Goal: Task Accomplishment & Management: Manage account settings

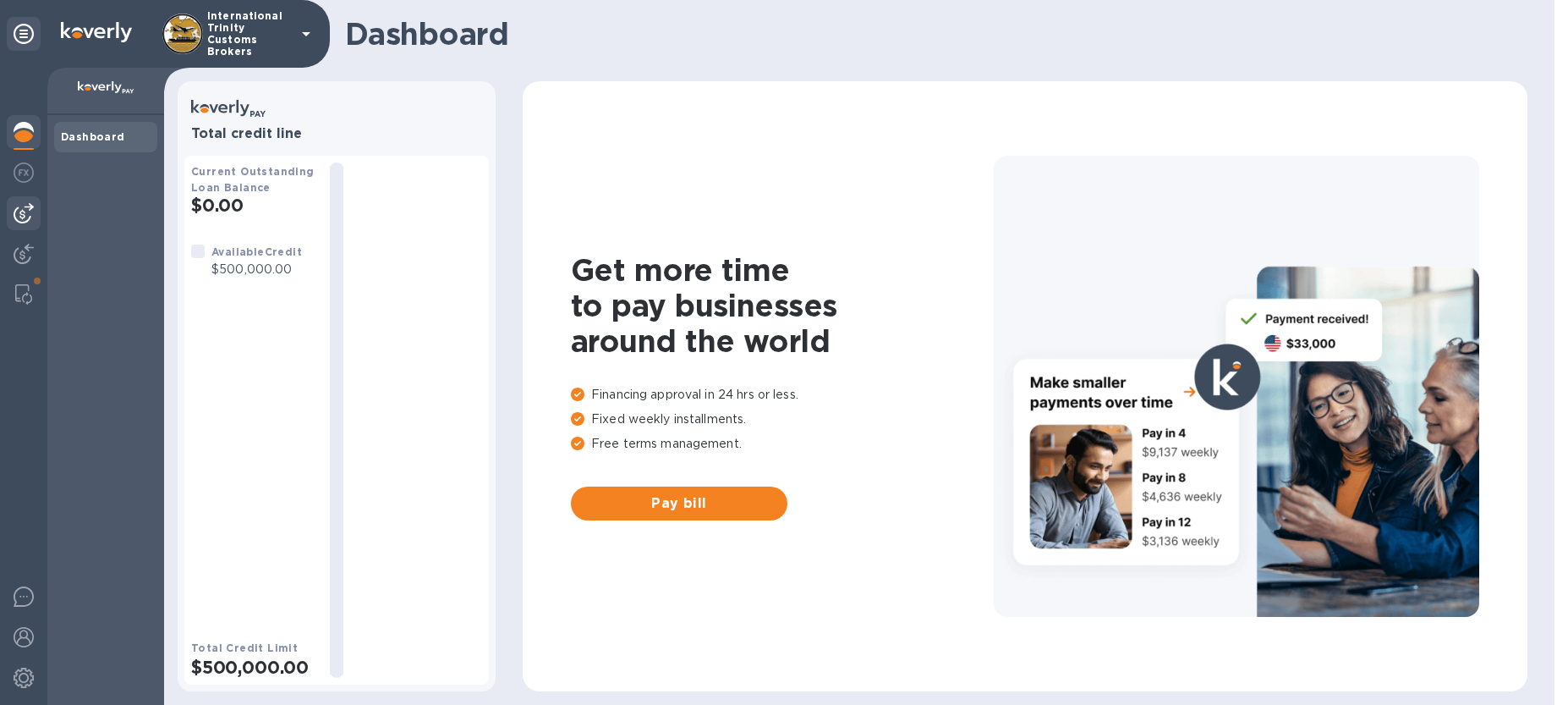
click at [19, 225] on div at bounding box center [23, 213] width 34 height 34
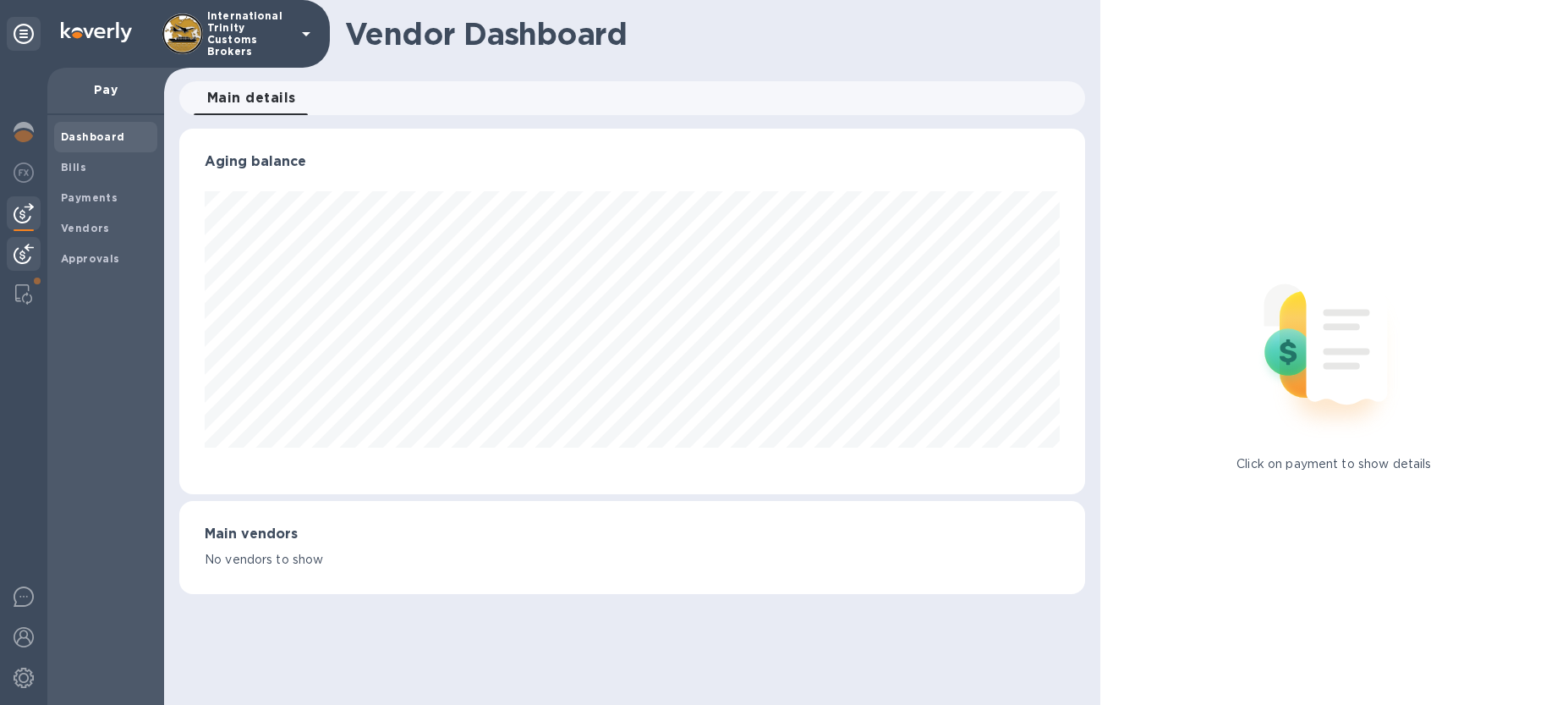
scroll to position [366, 905]
click at [21, 263] on img at bounding box center [23, 253] width 20 height 20
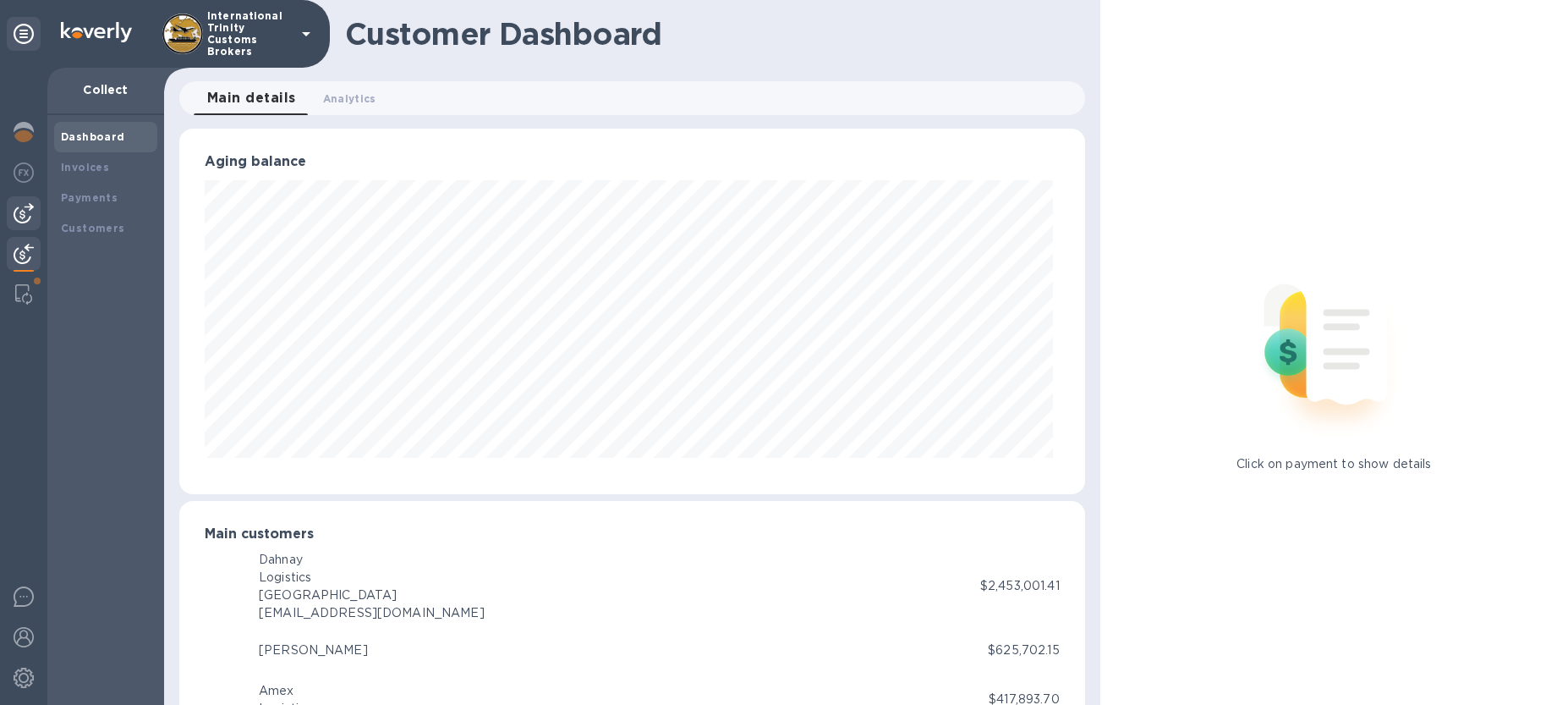
scroll to position [845806, 844689]
click at [23, 216] on img at bounding box center [23, 213] width 20 height 20
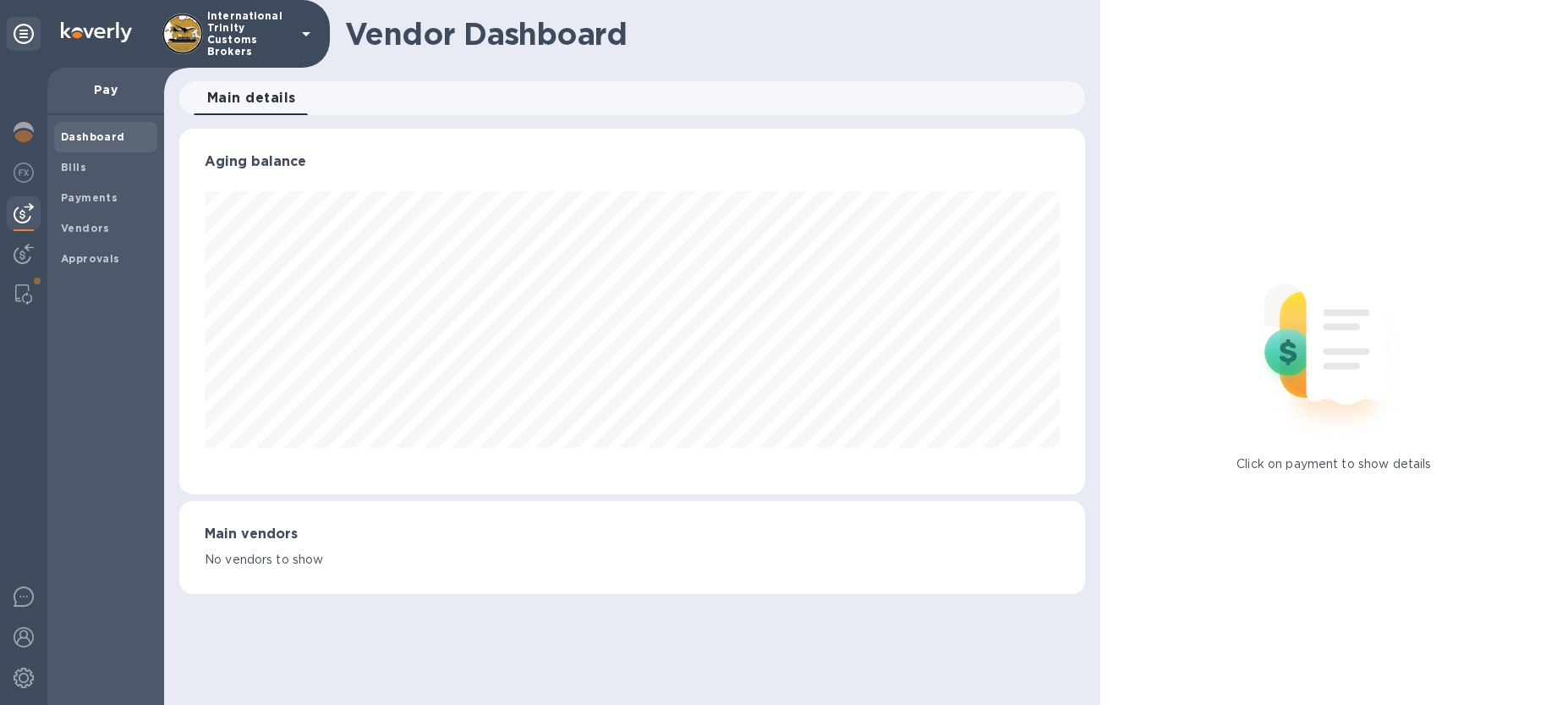
scroll to position [366, 905]
click at [69, 163] on b "Bills" at bounding box center [73, 167] width 25 height 13
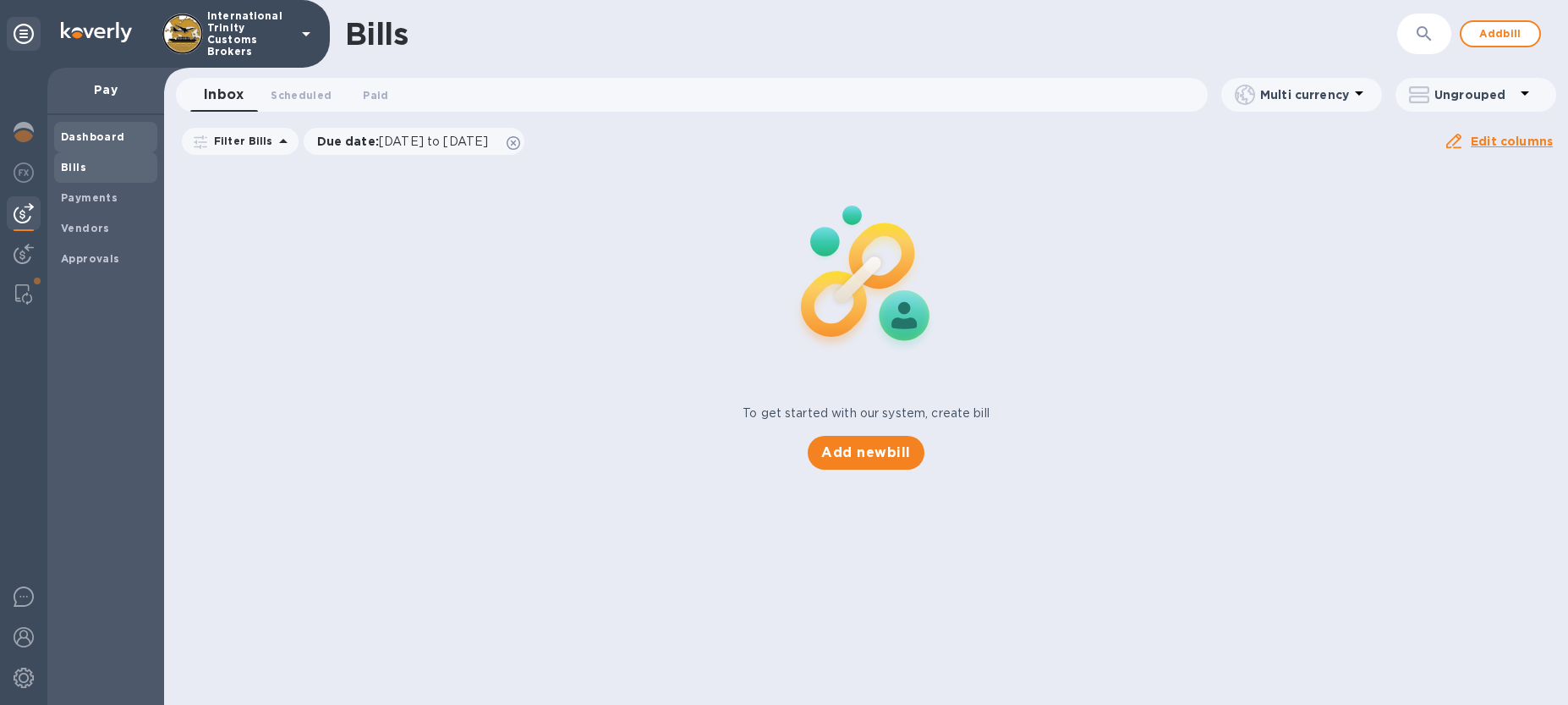
click at [73, 143] on span "Dashboard" at bounding box center [93, 136] width 64 height 17
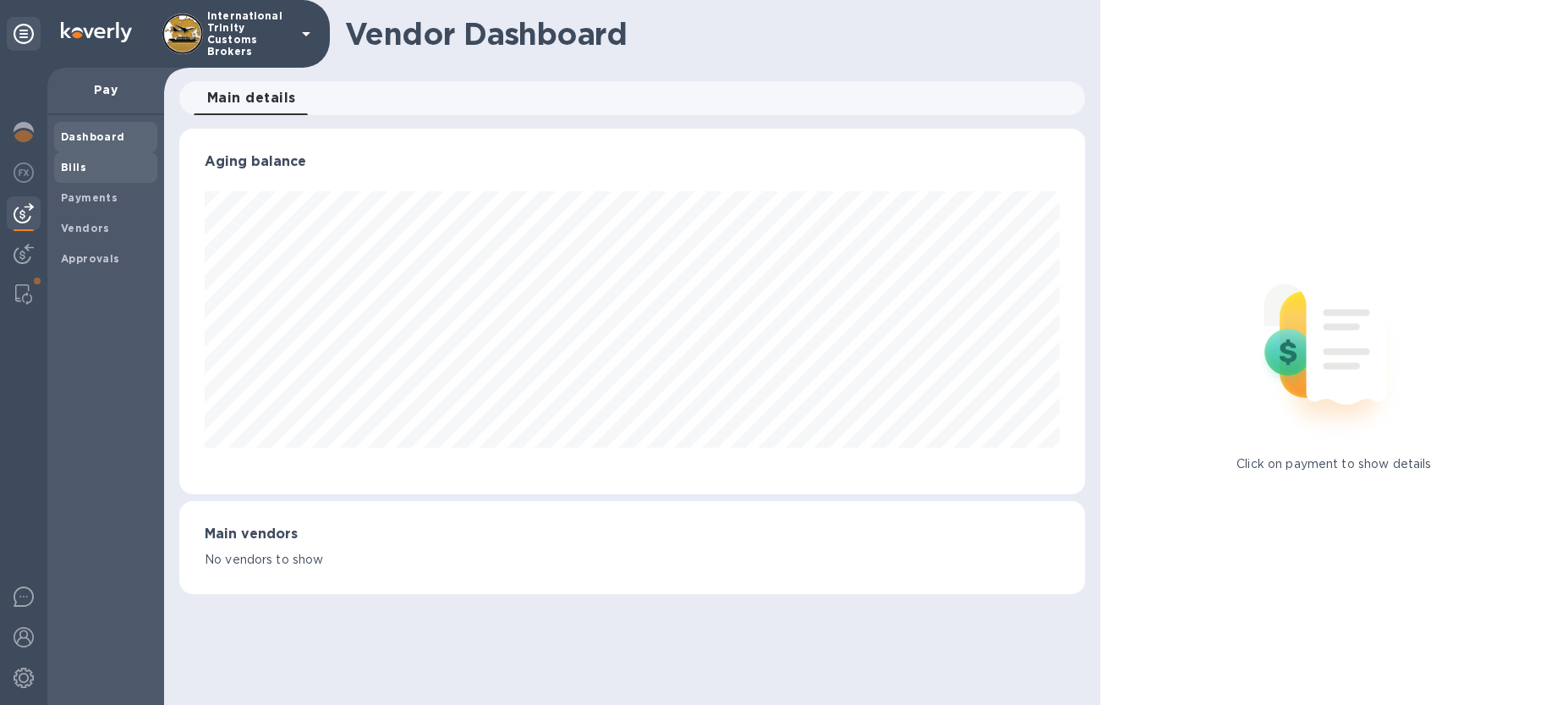
scroll to position [366, 905]
click at [76, 168] on b "Bills" at bounding box center [73, 167] width 25 height 13
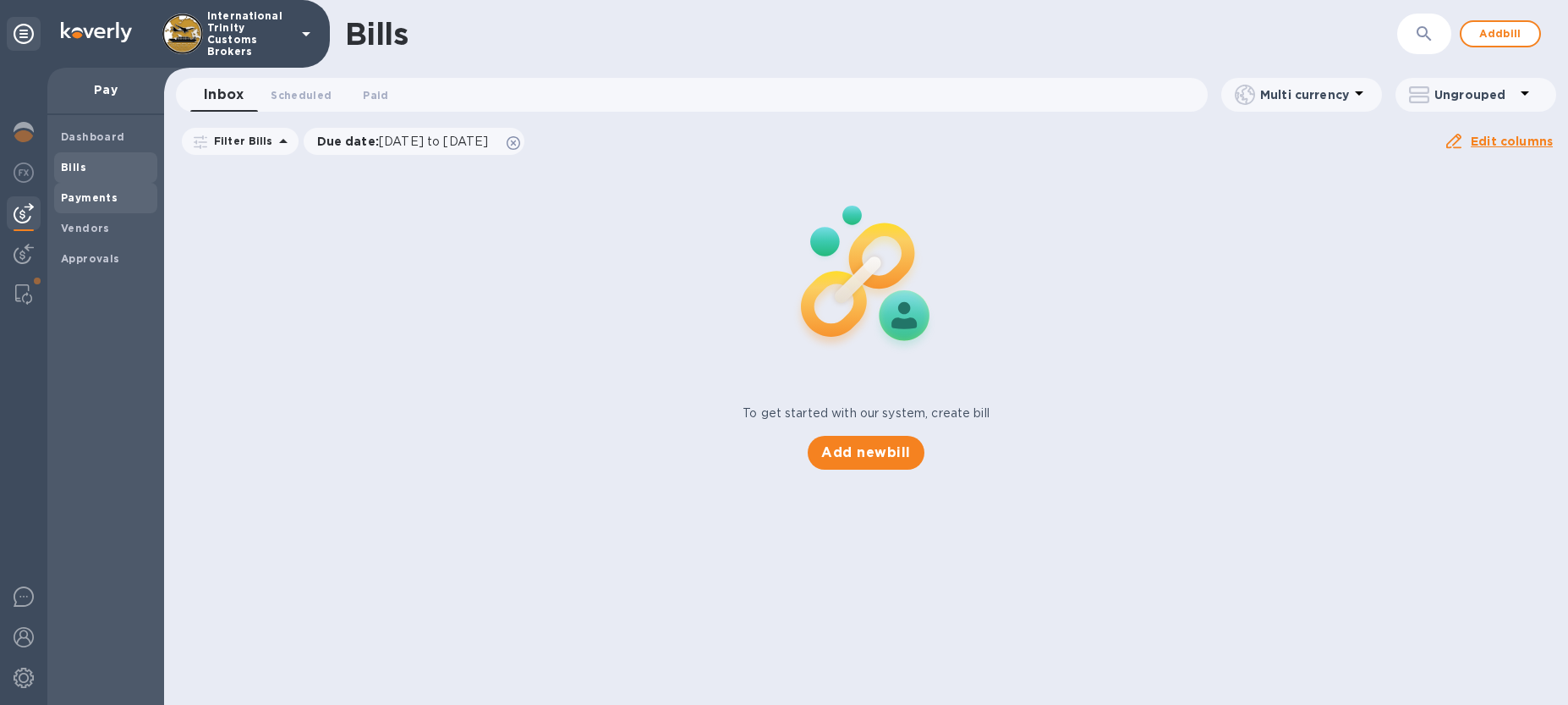
click at [82, 193] on b "Payments" at bounding box center [89, 197] width 56 height 13
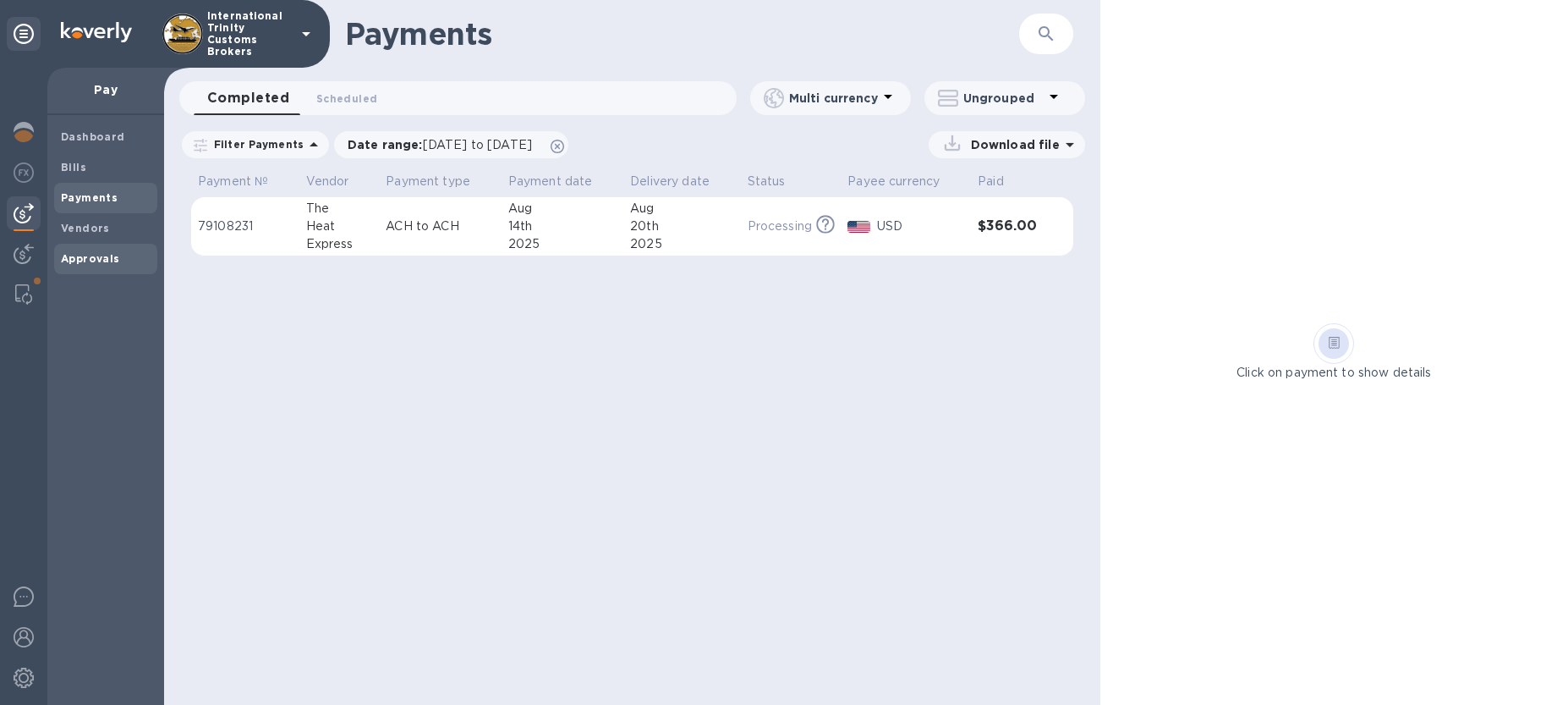
click at [90, 264] on b "Approvals" at bounding box center [90, 258] width 59 height 13
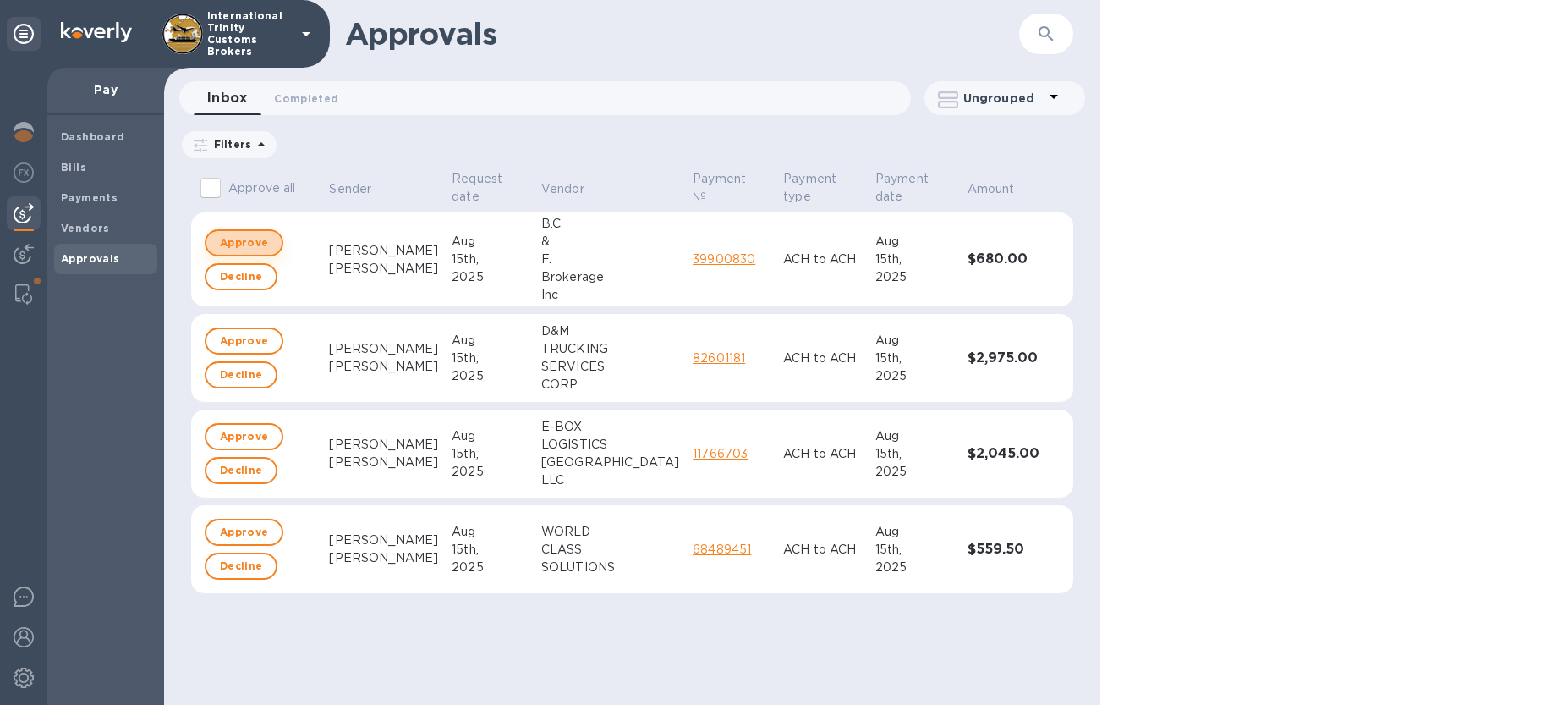
click at [253, 244] on span "Approve" at bounding box center [243, 243] width 48 height 20
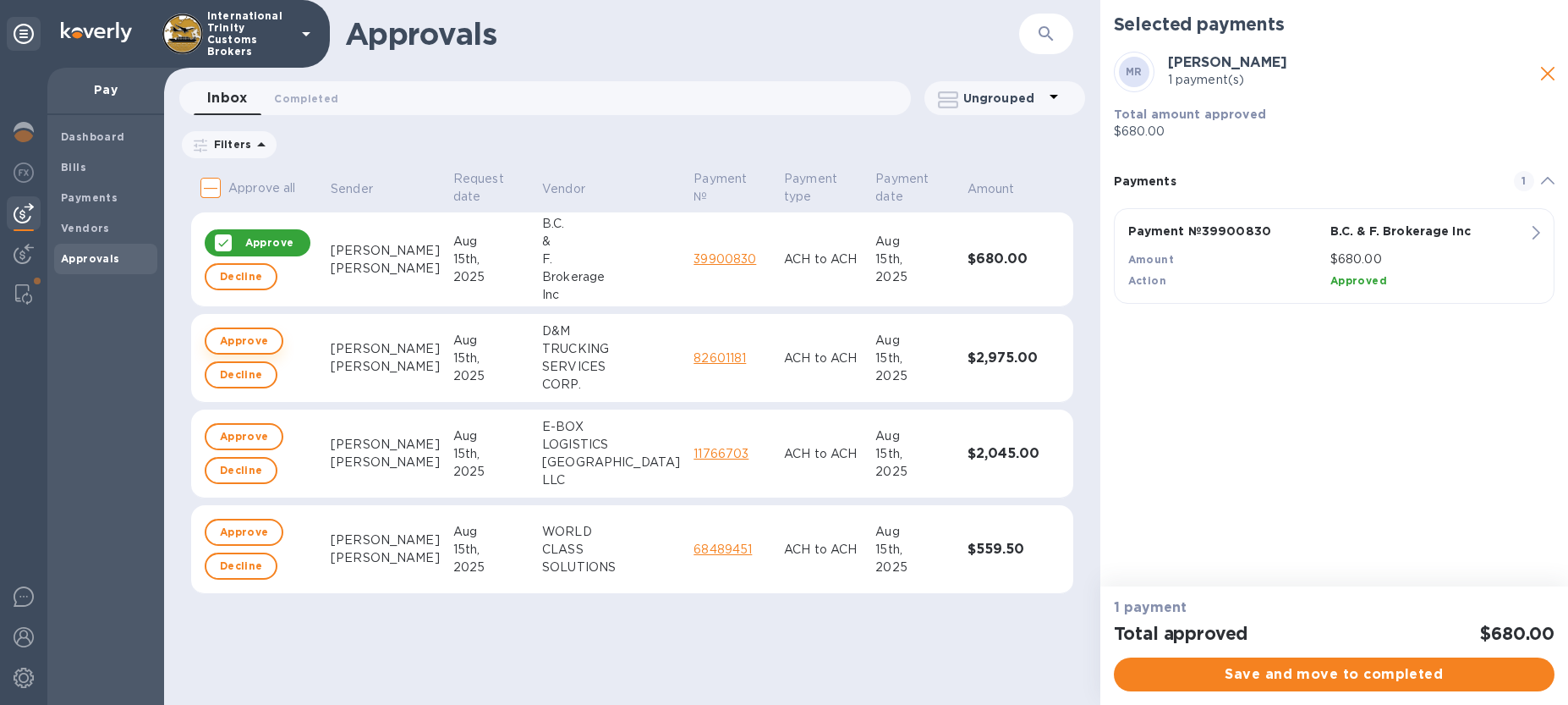
click at [252, 340] on span "Approve" at bounding box center [243, 341] width 48 height 20
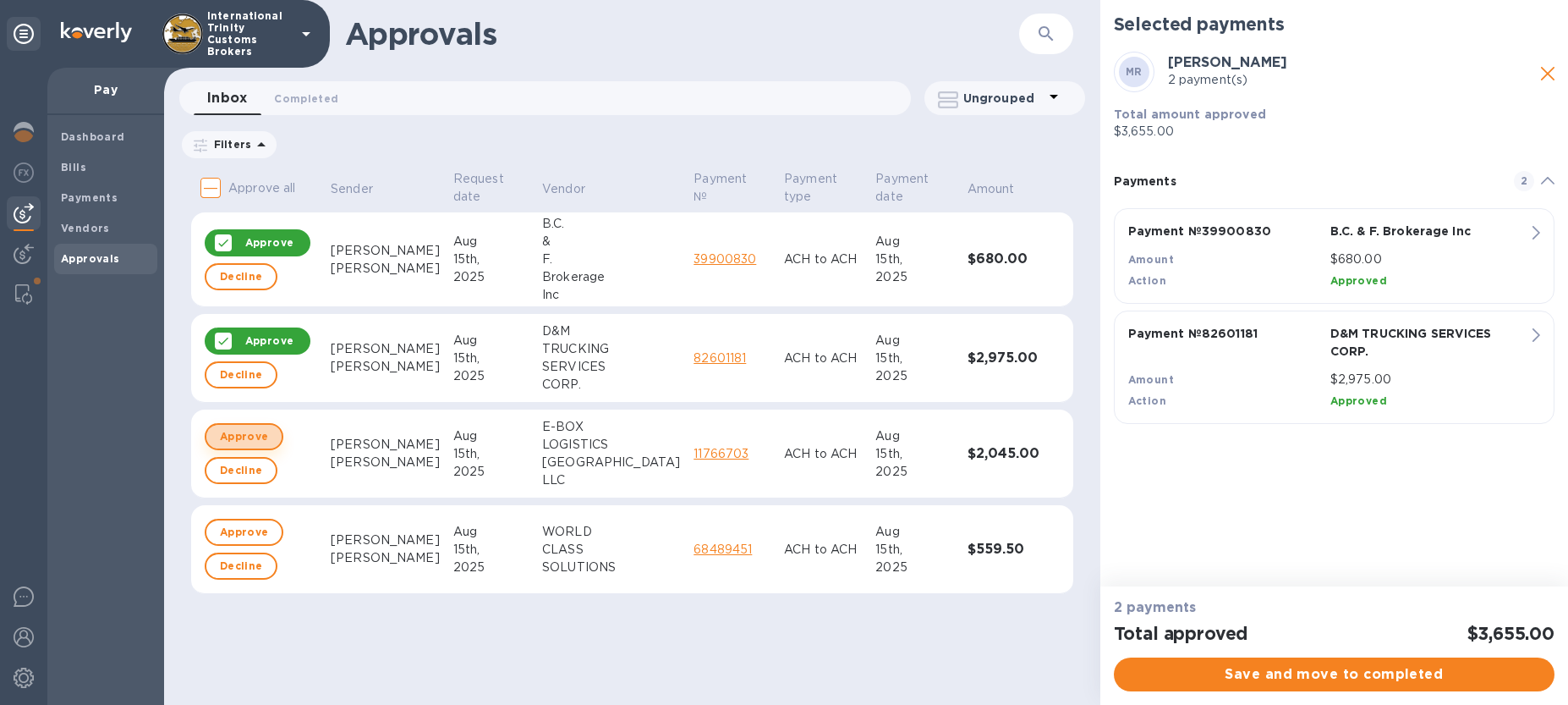
click at [250, 439] on span "Approve" at bounding box center [243, 436] width 48 height 20
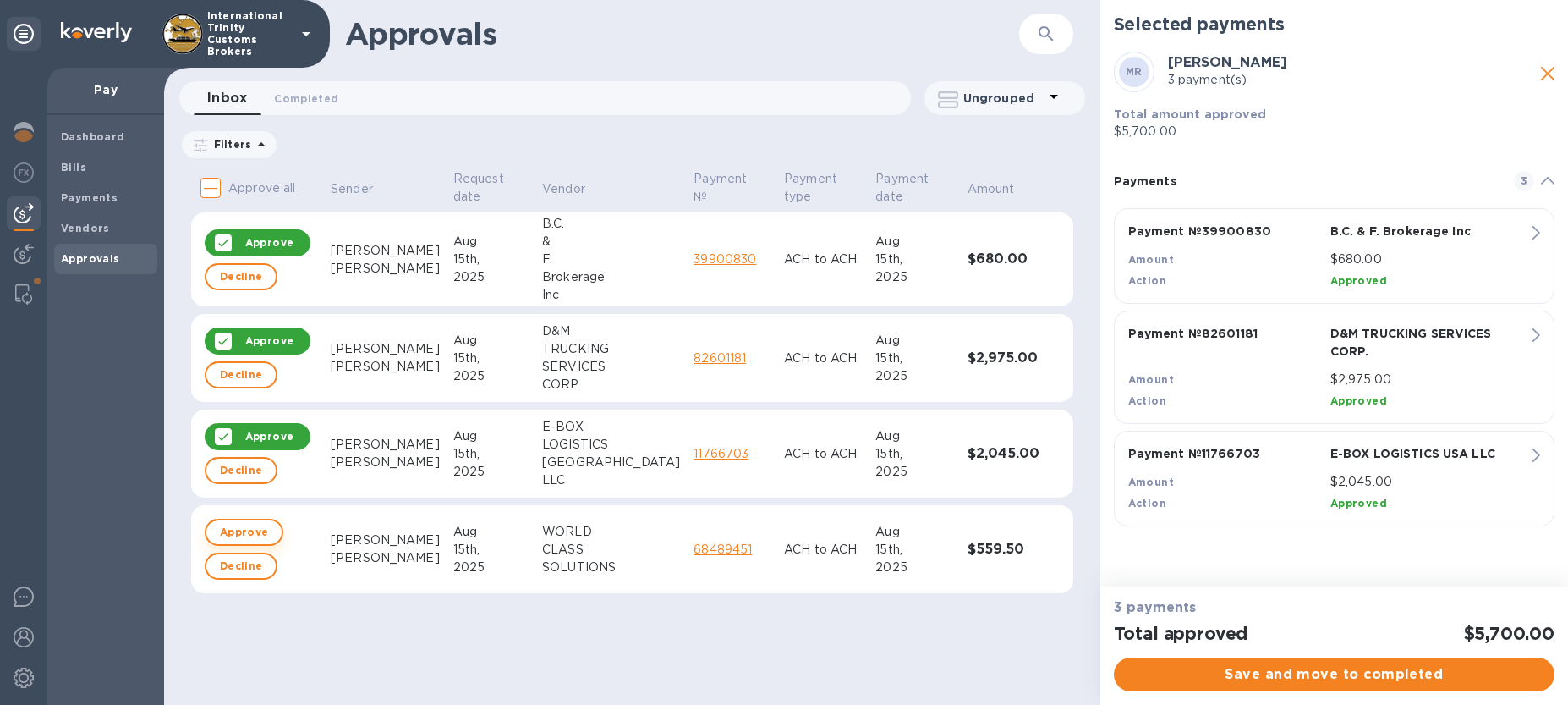
click at [261, 528] on span "Approve" at bounding box center [243, 532] width 48 height 20
checkbox input "true"
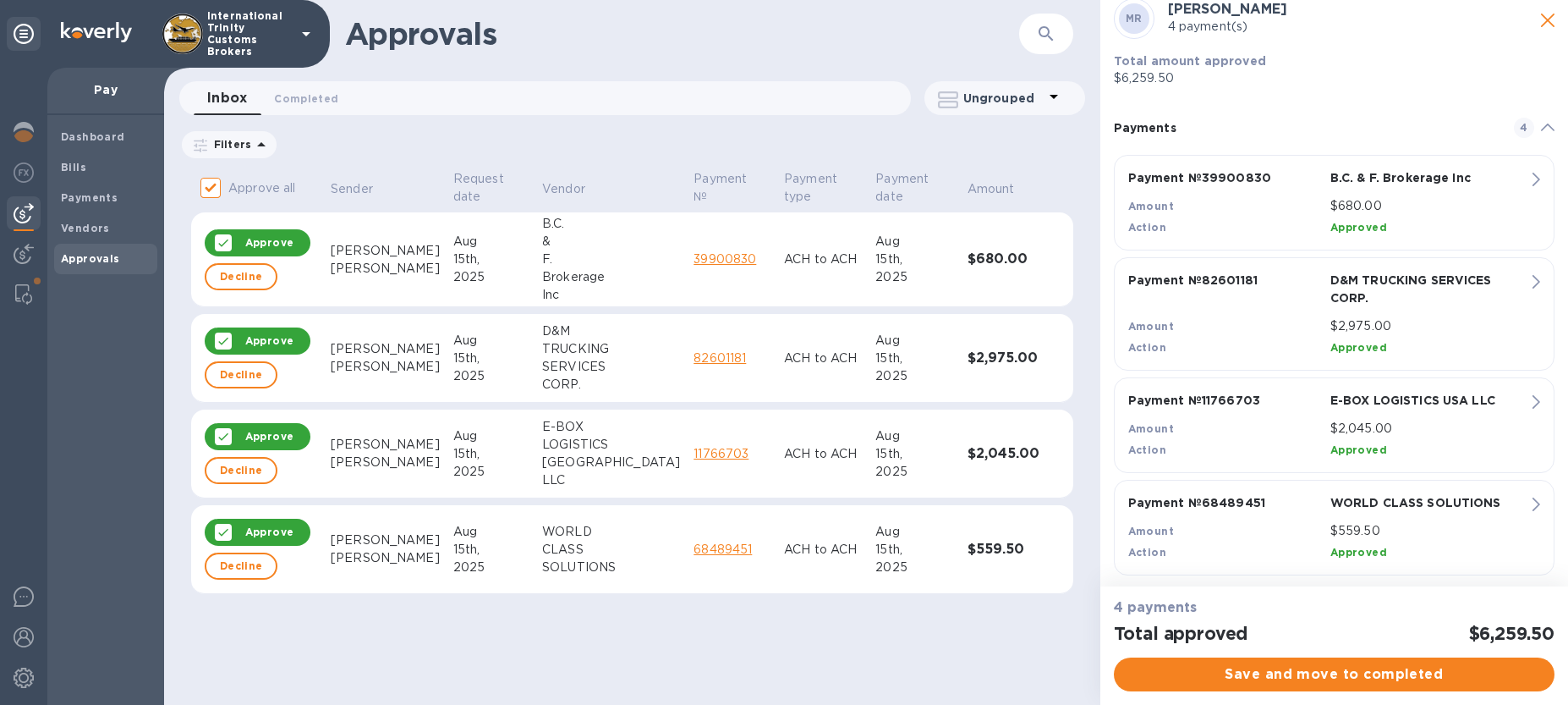
scroll to position [56, 0]
click at [1267, 682] on span "Save and move to completed" at bounding box center [1334, 674] width 414 height 20
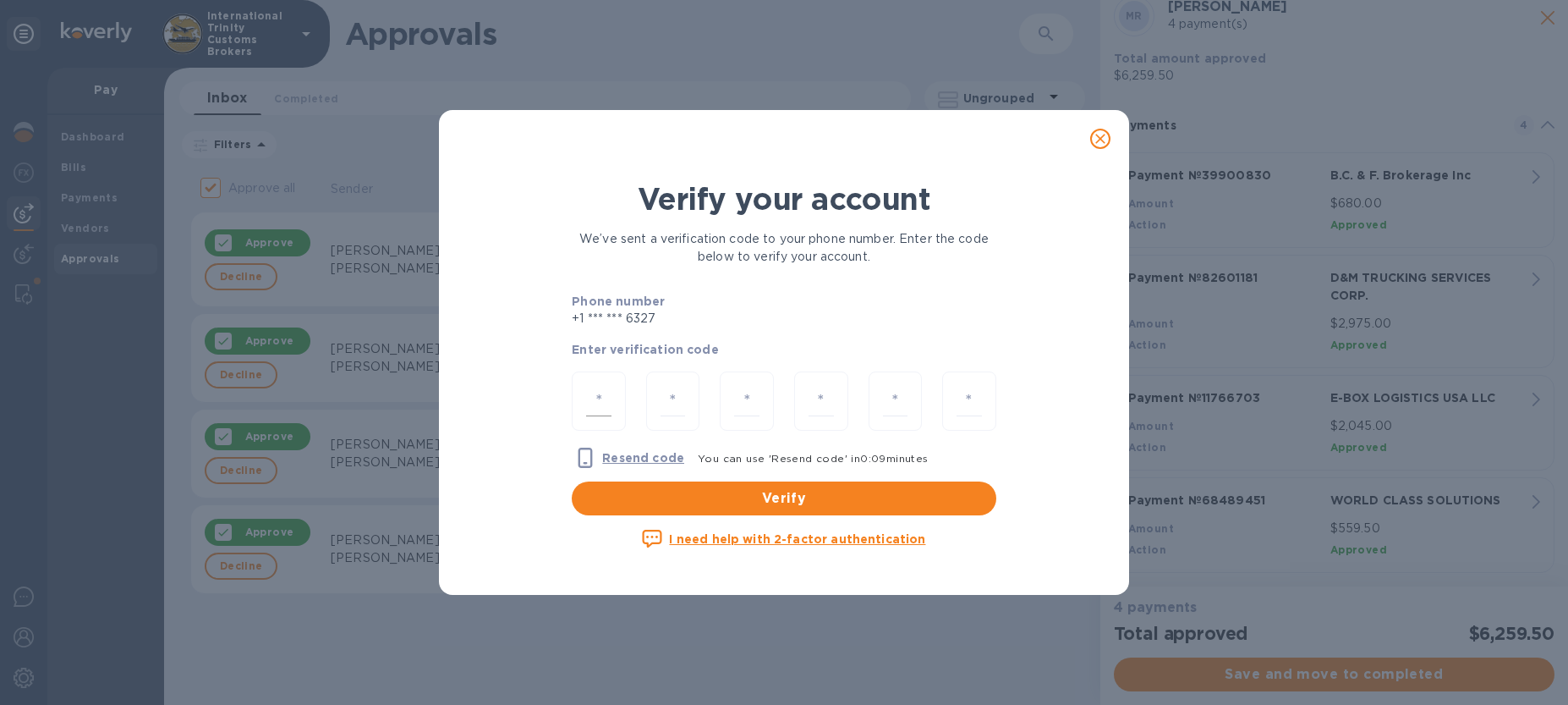
click at [591, 389] on input "number" at bounding box center [599, 402] width 25 height 31
type input "7"
type input "6"
type input "9"
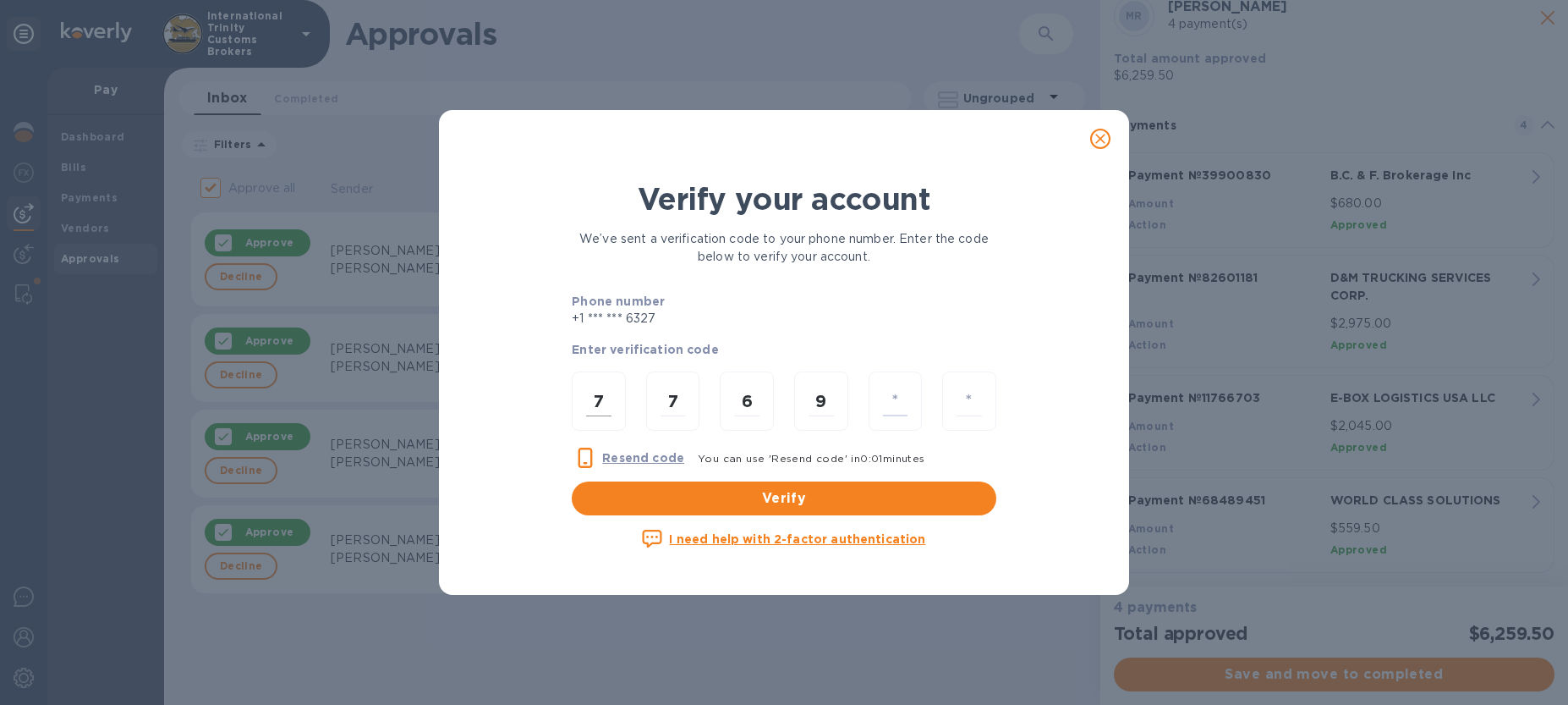
type input "2"
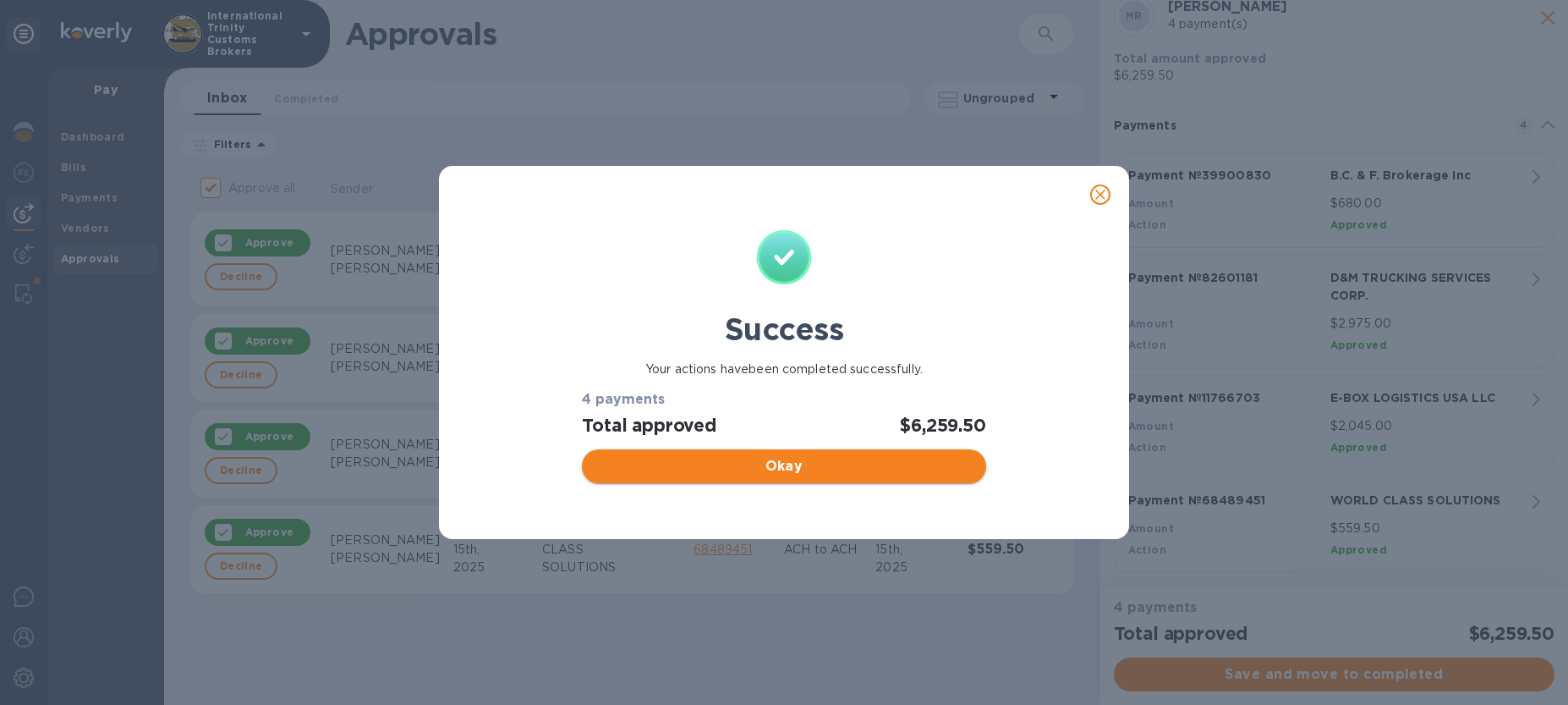
checkbox input "false"
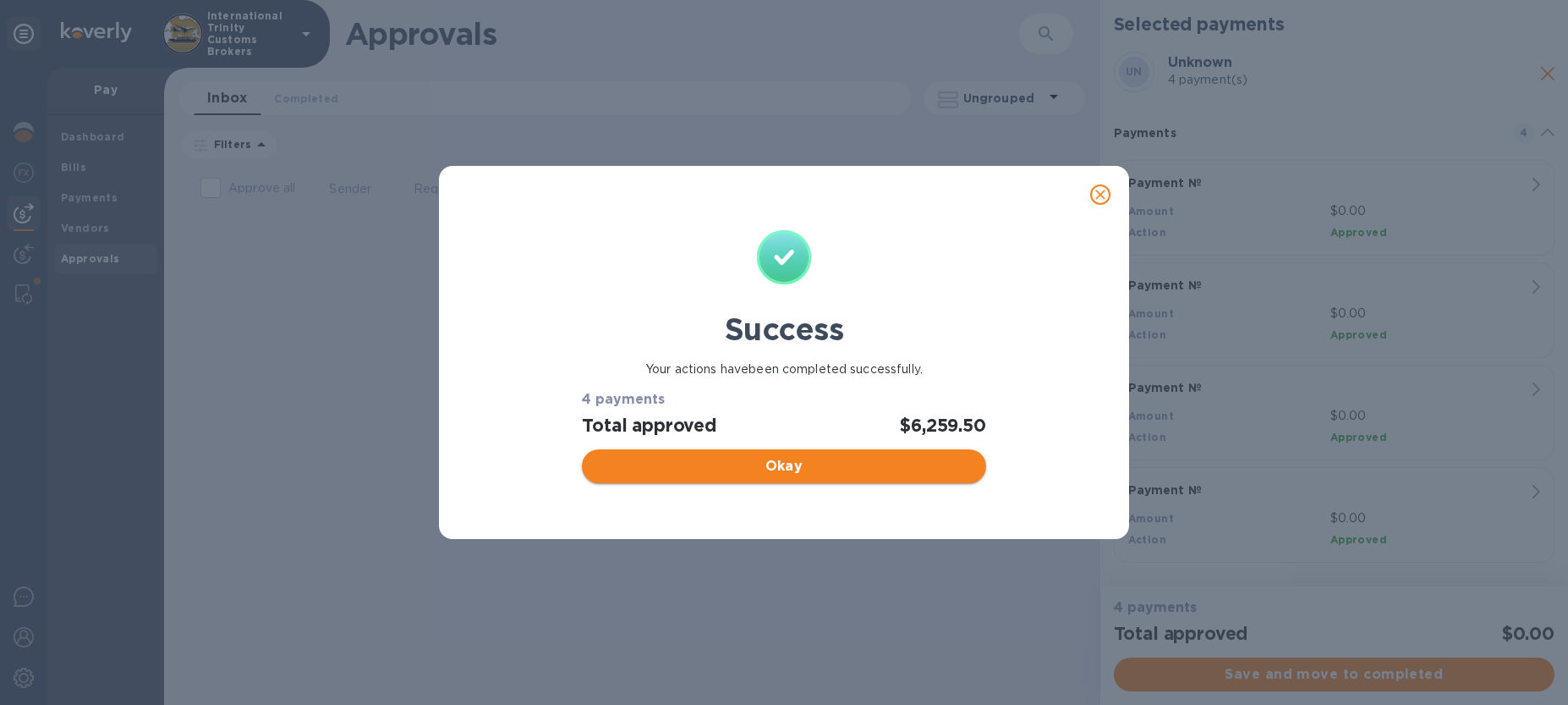
scroll to position [0, 0]
click at [836, 466] on span "Okay" at bounding box center [783, 466] width 376 height 20
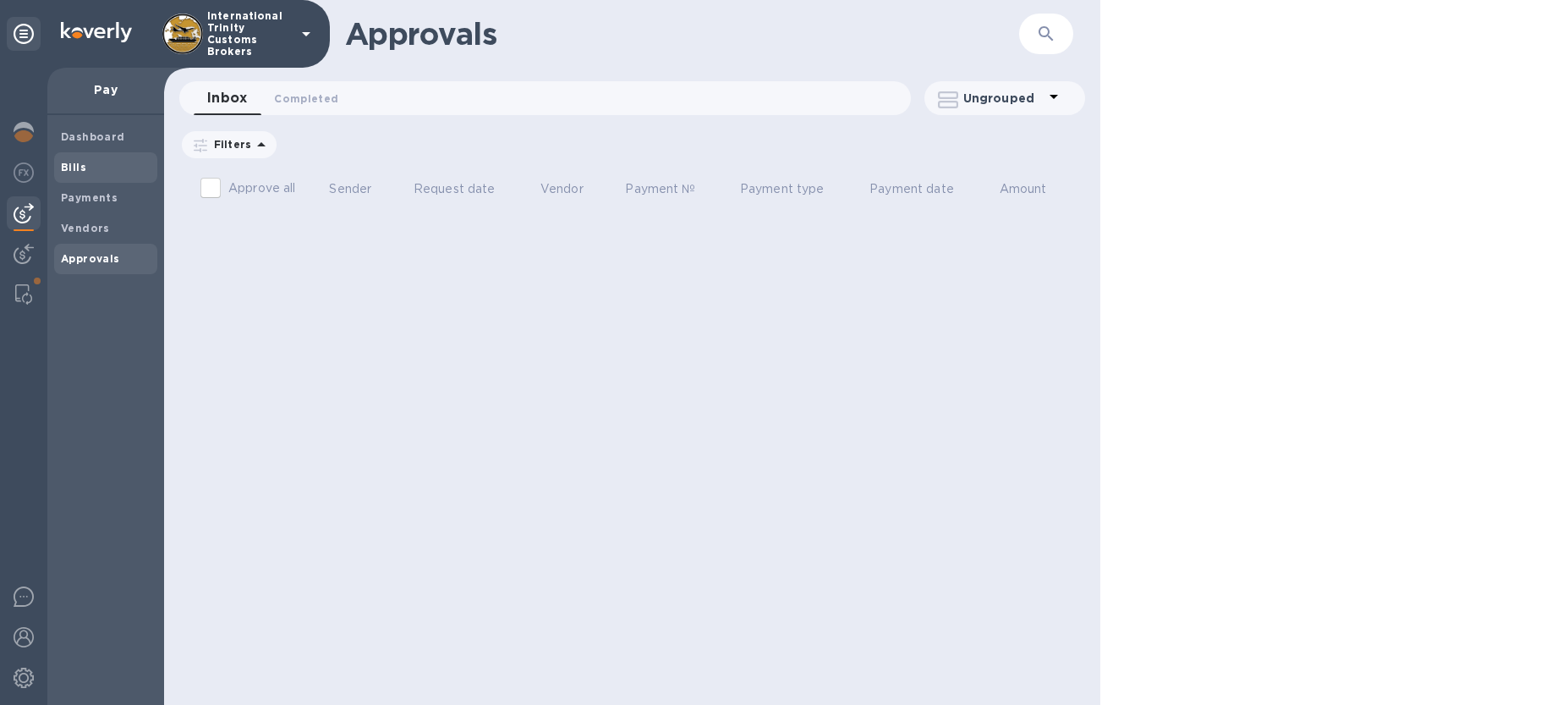
click at [68, 178] on div "Bills" at bounding box center [105, 167] width 103 height 30
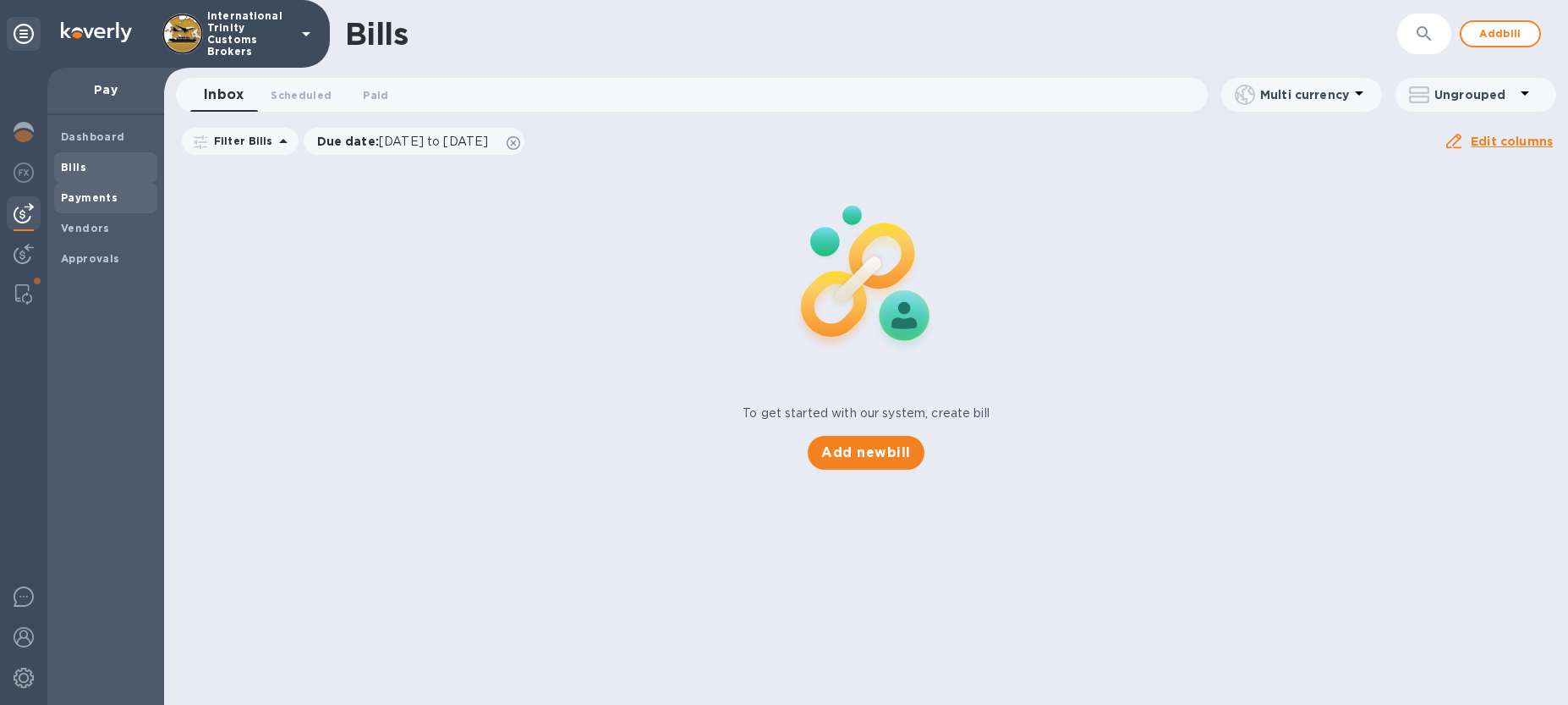
click at [108, 197] on b "Payments" at bounding box center [89, 197] width 56 height 13
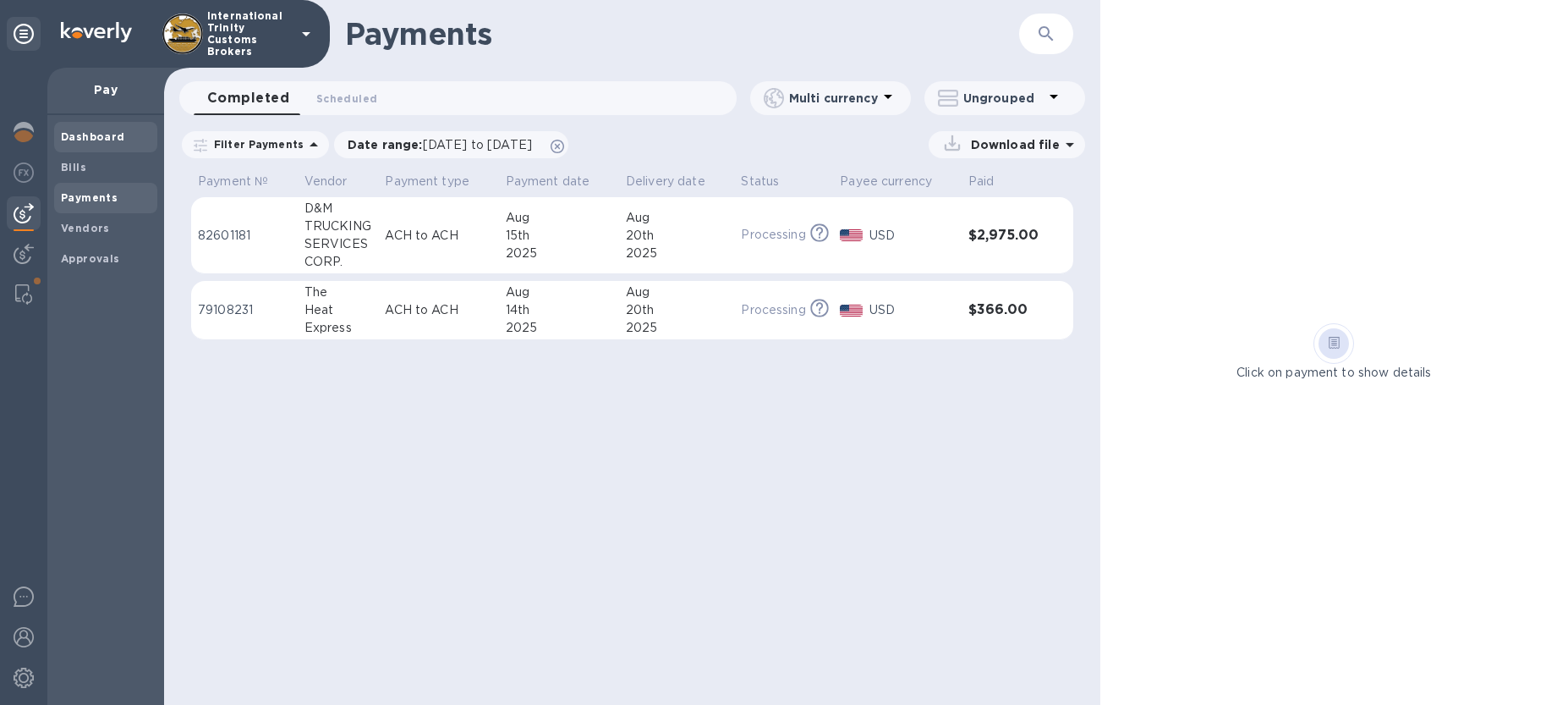
click at [94, 136] on b "Dashboard" at bounding box center [93, 136] width 64 height 13
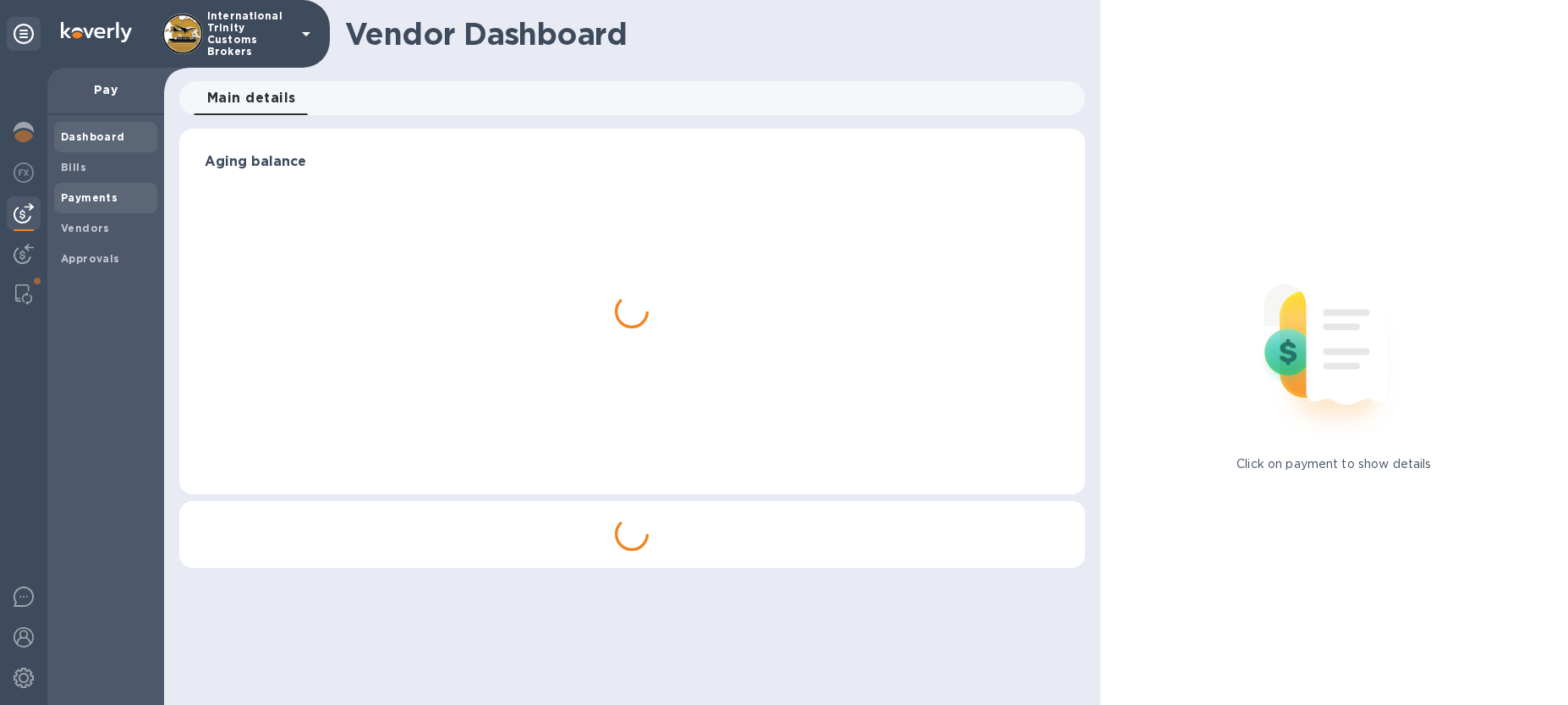
click at [87, 196] on b "Payments" at bounding box center [89, 197] width 56 height 13
